Goal: Find specific page/section: Find specific page/section

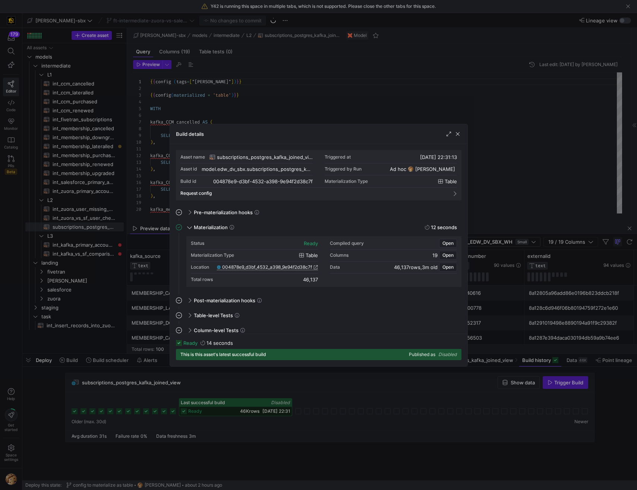
scroll to position [67, 0]
click at [273, 269] on span "004878e9_d3bf_4532_a398_9e94f2d38c7f" at bounding box center [267, 266] width 90 height 5
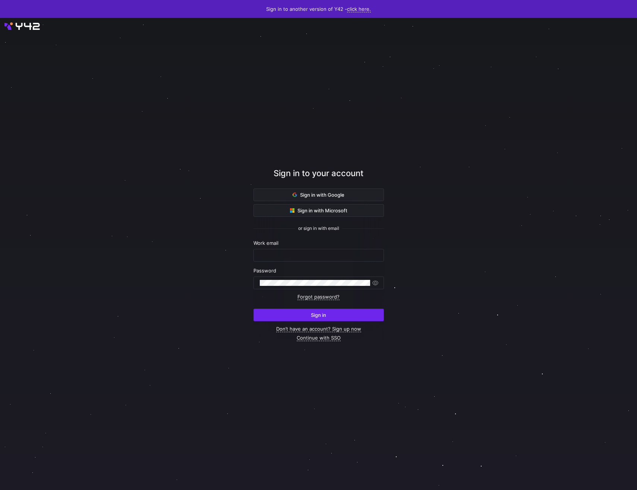
type input "[PERSON_NAME][EMAIL_ADDRESS][PERSON_NAME][DOMAIN_NAME]"
click at [304, 317] on span "submit" at bounding box center [319, 315] width 130 height 12
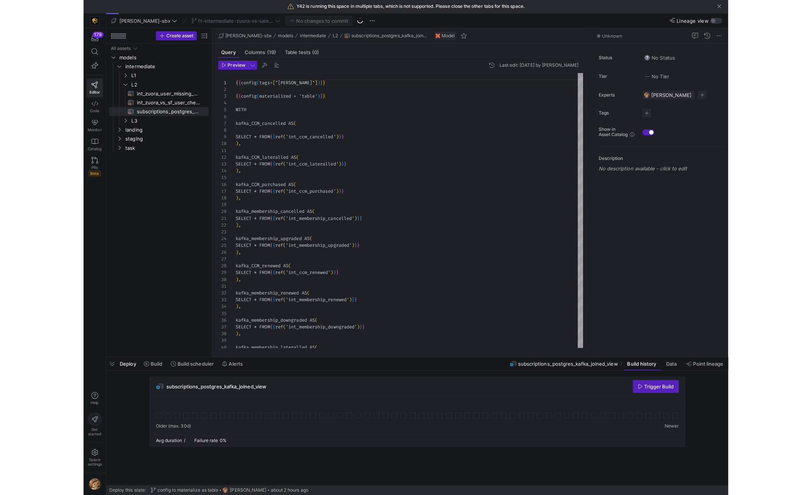
scroll to position [67, 0]
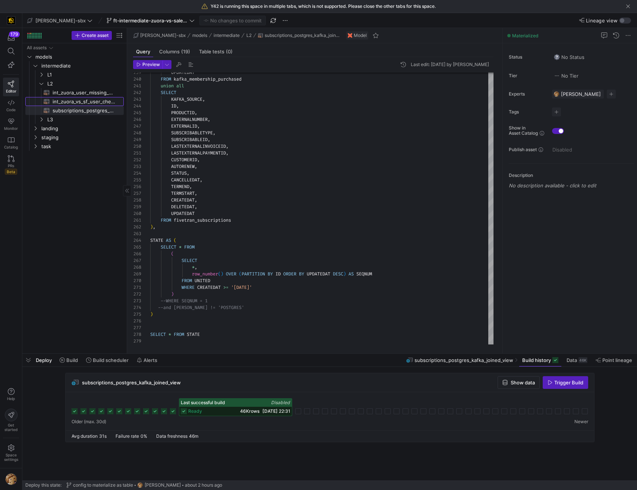
click at [89, 98] on span "int_zuora_vs_sf_user_check​​​​​​​​​​" at bounding box center [84, 101] width 63 height 9
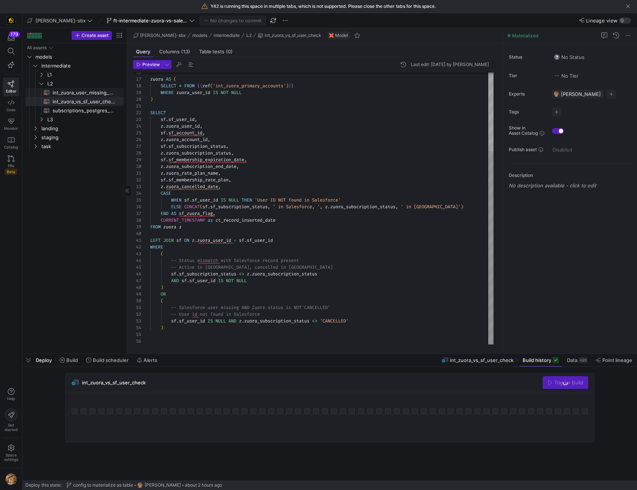
click at [88, 91] on span "int_zuora_user_missing_check​​​​​​​​​​" at bounding box center [84, 92] width 63 height 9
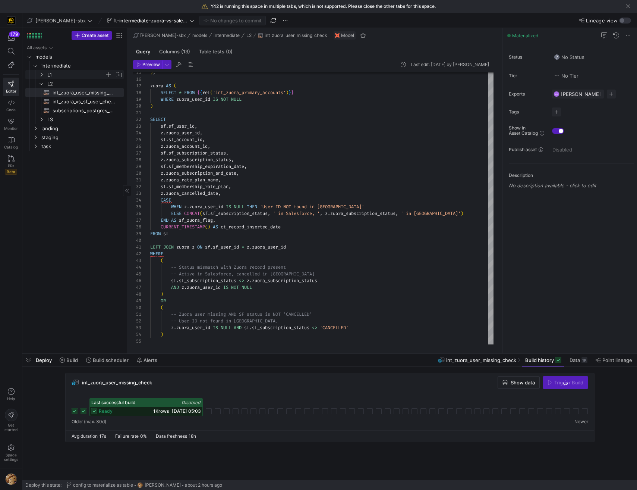
click at [65, 76] on span "L1" at bounding box center [75, 74] width 57 height 9
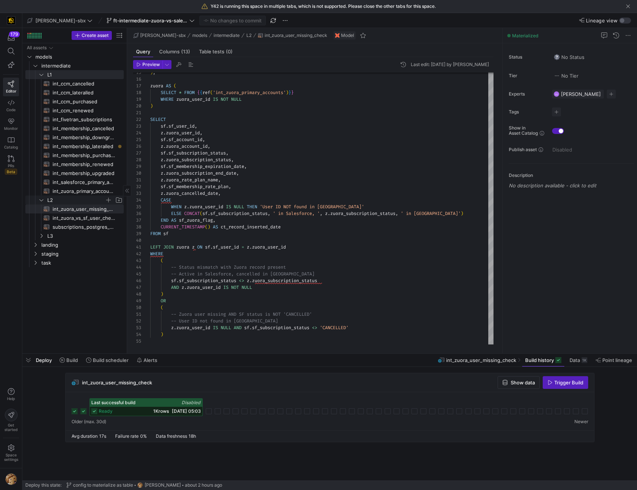
click at [70, 196] on span "L2" at bounding box center [75, 200] width 57 height 9
click at [66, 212] on span "L3" at bounding box center [75, 209] width 57 height 9
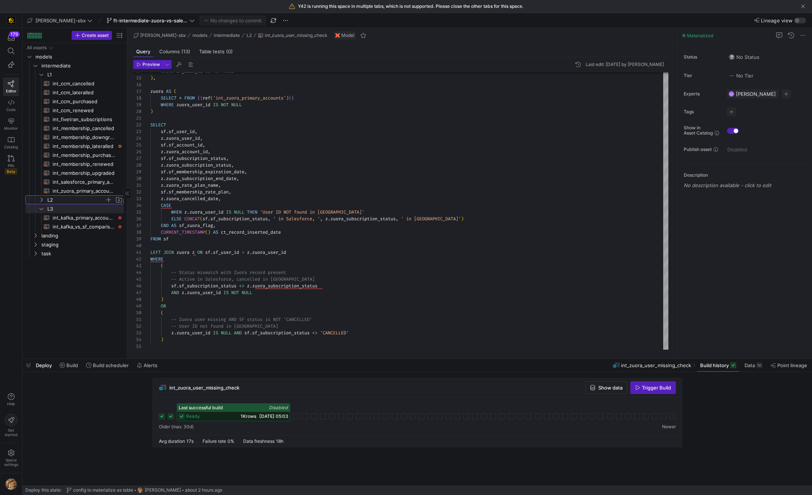
click at [75, 197] on span "L2" at bounding box center [75, 200] width 57 height 9
click at [81, 189] on span "int_zuora_primary_accounts​​​​​​​​​​" at bounding box center [84, 191] width 63 height 9
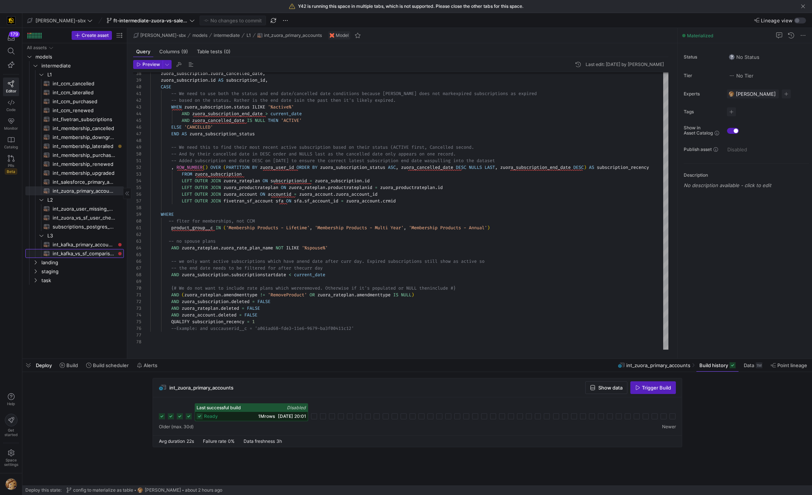
click at [76, 250] on span "int_kafka_vs_sf_comparison​​​​​​​​​​" at bounding box center [84, 254] width 63 height 9
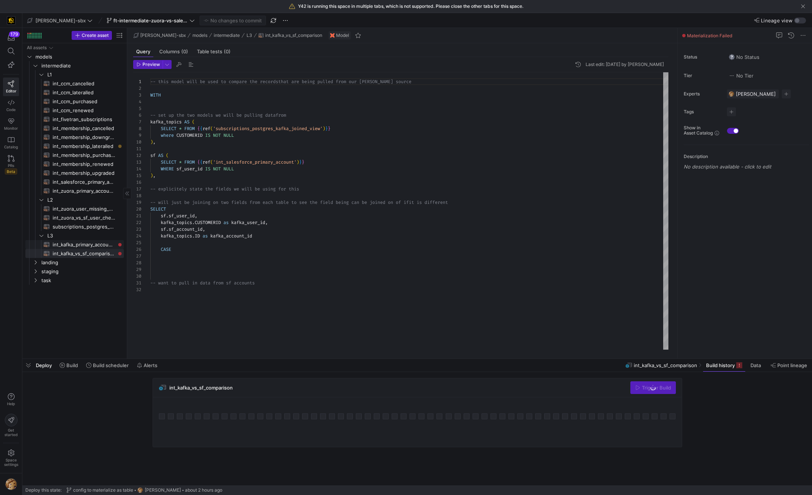
click at [79, 241] on span "int_kafka_primary_accounts​​​​​​​​​​" at bounding box center [84, 245] width 63 height 9
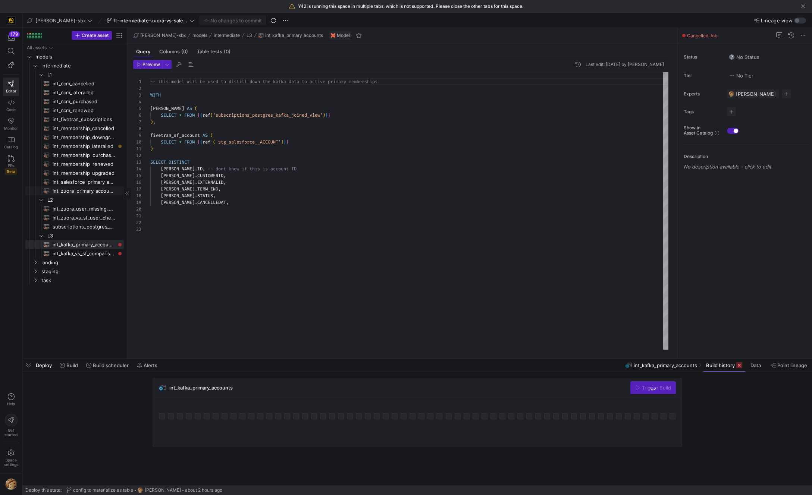
click at [88, 194] on span "int_zuora_primary_accounts​​​​​​​​​​" at bounding box center [84, 191] width 63 height 9
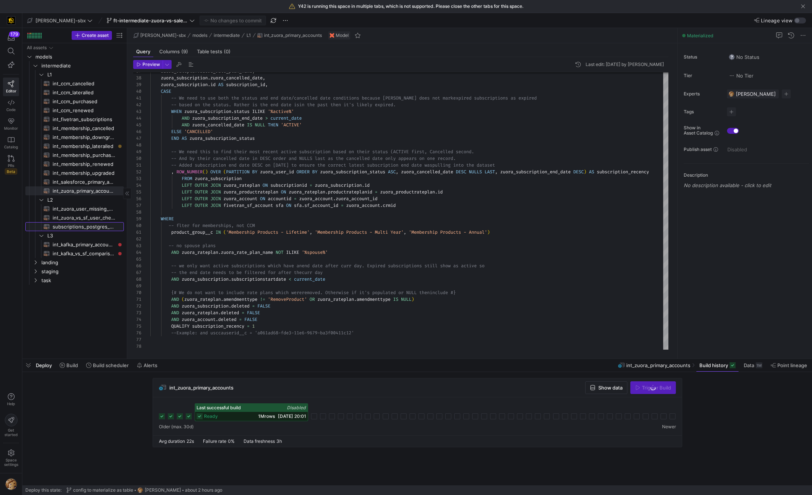
click at [77, 225] on span "subscriptions_postgres_kafka_joined_view​​​​​​​​​​" at bounding box center [84, 227] width 63 height 9
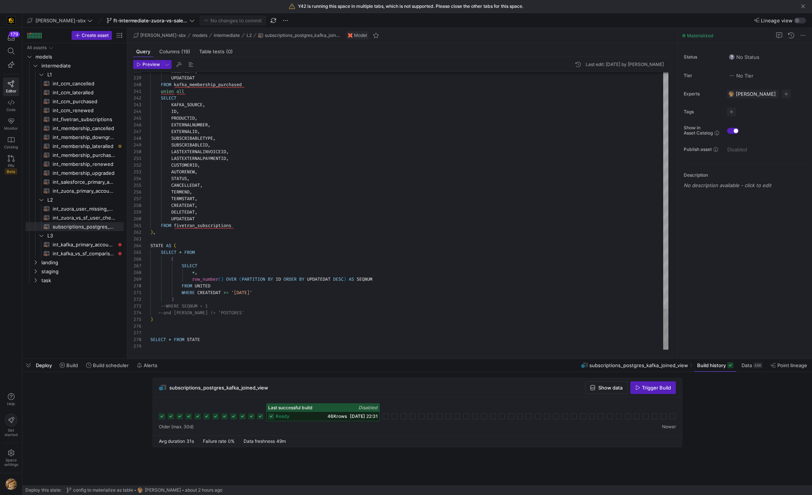
type textarea "WHERE CREATEDAT >= '2024-10-01' ) --WHERE SEQNUM = 1 --and KAFKA_SOURCE != 'POS…"
click at [248, 311] on div "--and KAFKA_SOURCE != 'POSTGRES'" at bounding box center [409, 313] width 518 height 7
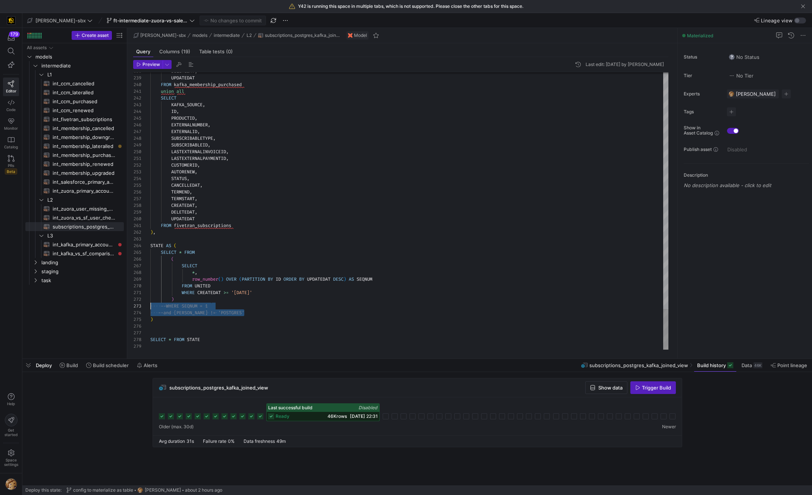
scroll to position [13, 0]
drag, startPoint x: 259, startPoint y: 314, endPoint x: 148, endPoint y: 307, distance: 111.4
